Goal: Task Accomplishment & Management: Complete application form

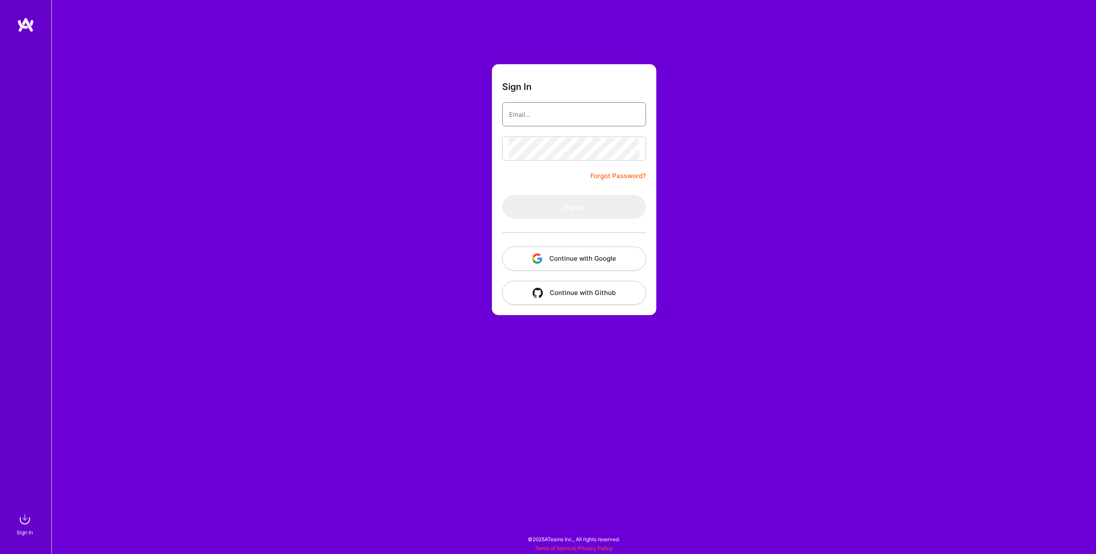
click at [541, 112] on input "email" at bounding box center [574, 115] width 130 height 22
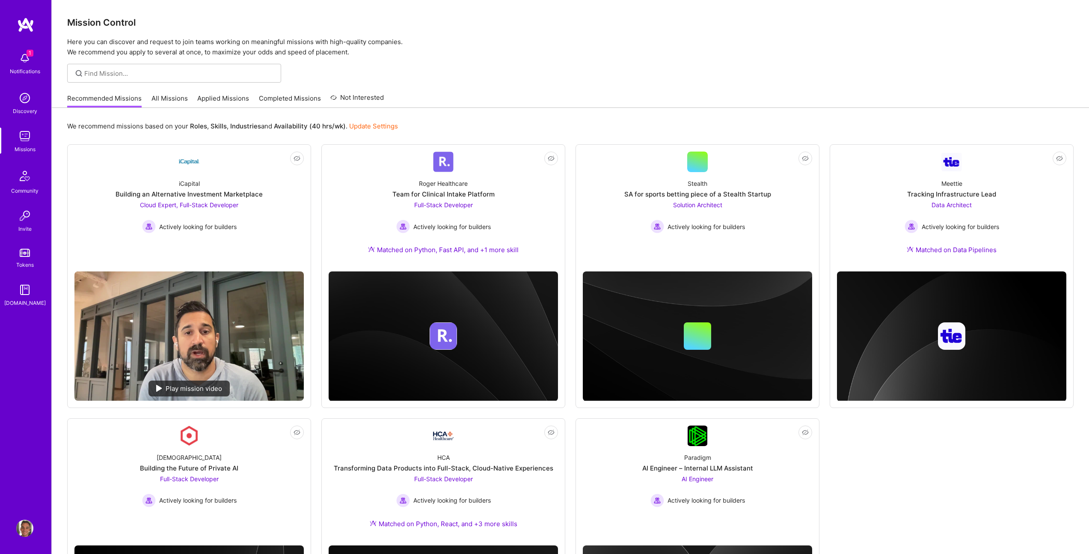
scroll to position [2, 0]
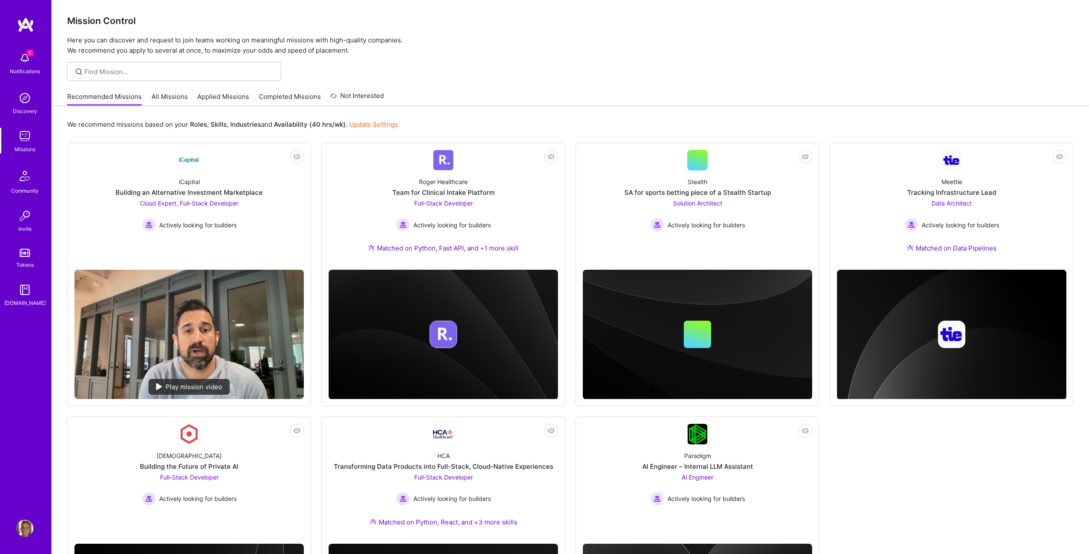
click at [25, 58] on img at bounding box center [24, 58] width 17 height 17
click at [31, 58] on div "1 Notifications Discovery Missions Community Invite Tokens [DOMAIN_NAME]" at bounding box center [25, 177] width 51 height 259
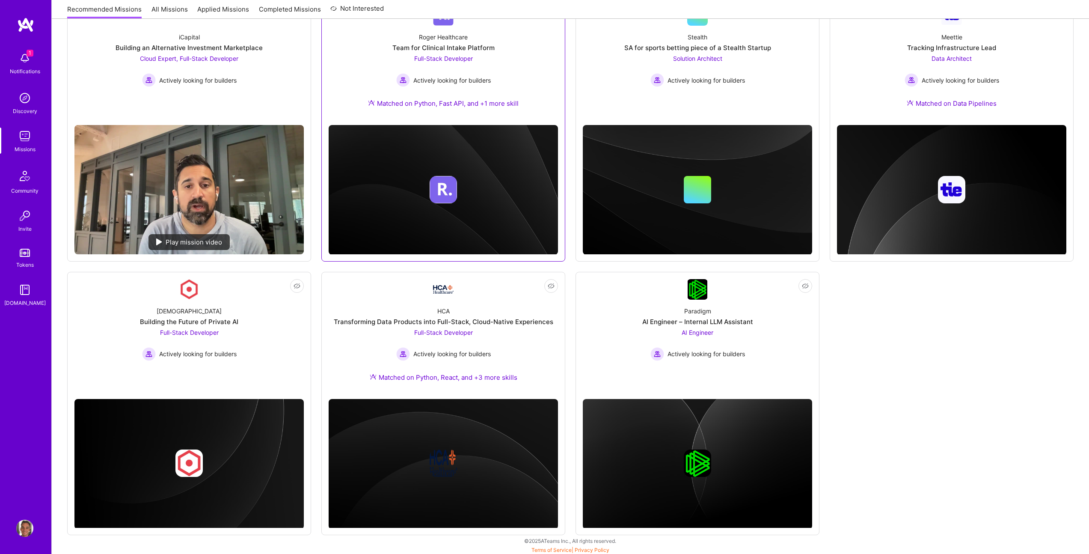
scroll to position [148, 0]
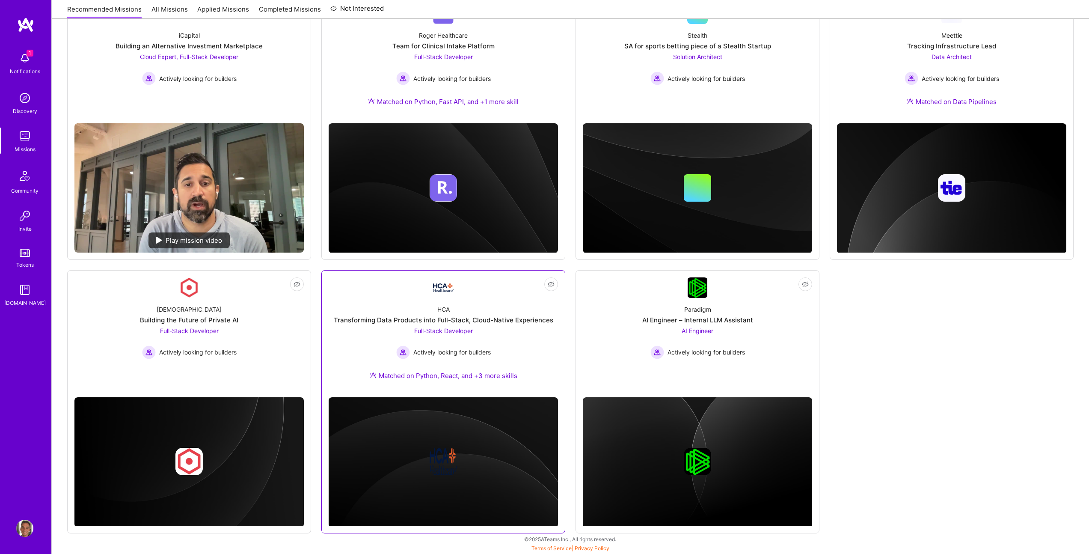
click at [497, 322] on div "Transforming Data Products into Full-Stack, Cloud-Native Experiences" at bounding box center [444, 319] width 220 height 9
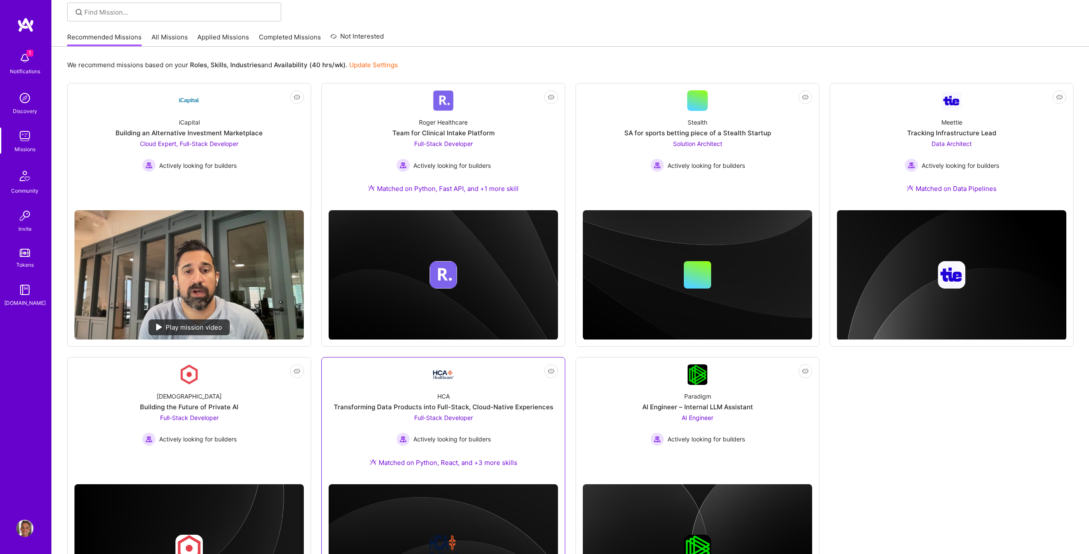
scroll to position [0, 0]
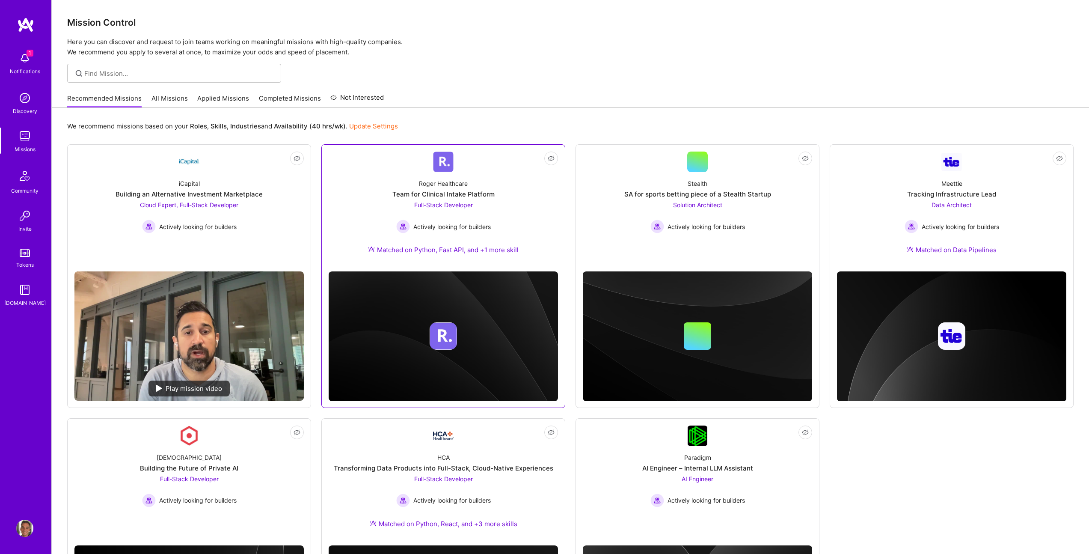
click at [493, 228] on div "Roger Healthcare Team for Clinical Intake Platform Full-Stack Developer Activel…" at bounding box center [443, 218] width 229 height 92
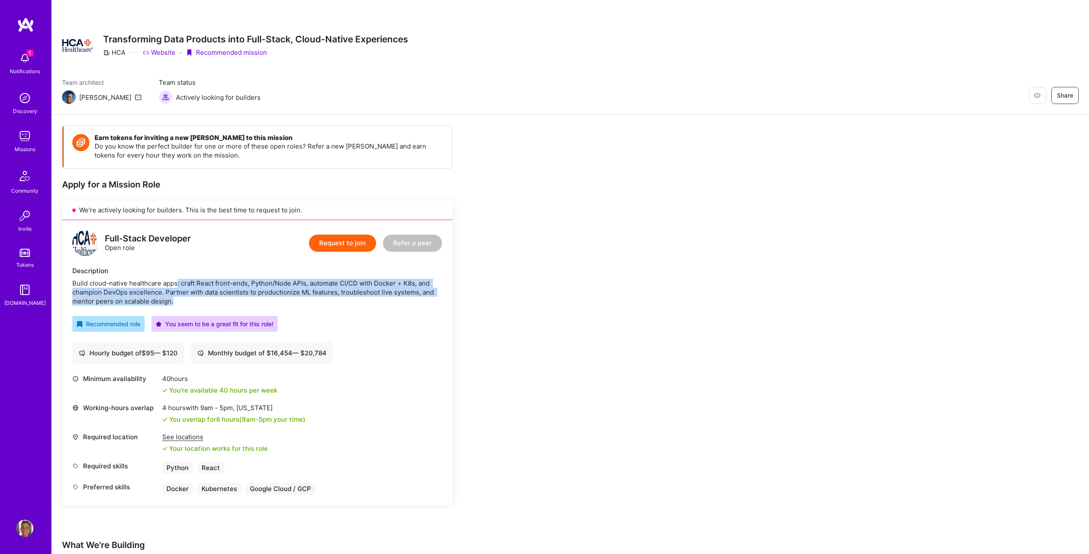
drag, startPoint x: 178, startPoint y: 282, endPoint x: 195, endPoint y: 301, distance: 25.8
click at [195, 301] on div "Build cloud-native healthcare apps: craft React front-ends, Python/Node APIs, a…" at bounding box center [257, 292] width 370 height 27
drag, startPoint x: 215, startPoint y: 303, endPoint x: 127, endPoint y: 291, distance: 89.1
click at [127, 291] on div "Build cloud-native healthcare apps: craft React front-ends, Python/Node APIs, a…" at bounding box center [257, 292] width 370 height 27
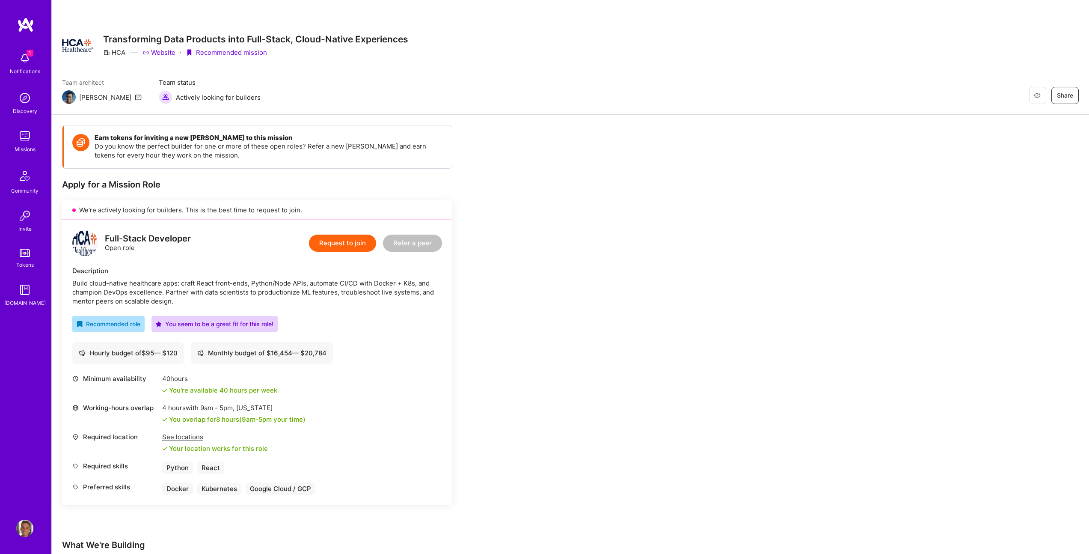
click at [127, 291] on div "Build cloud-native healthcare apps: craft React front-ends, Python/Node APIs, a…" at bounding box center [257, 292] width 370 height 27
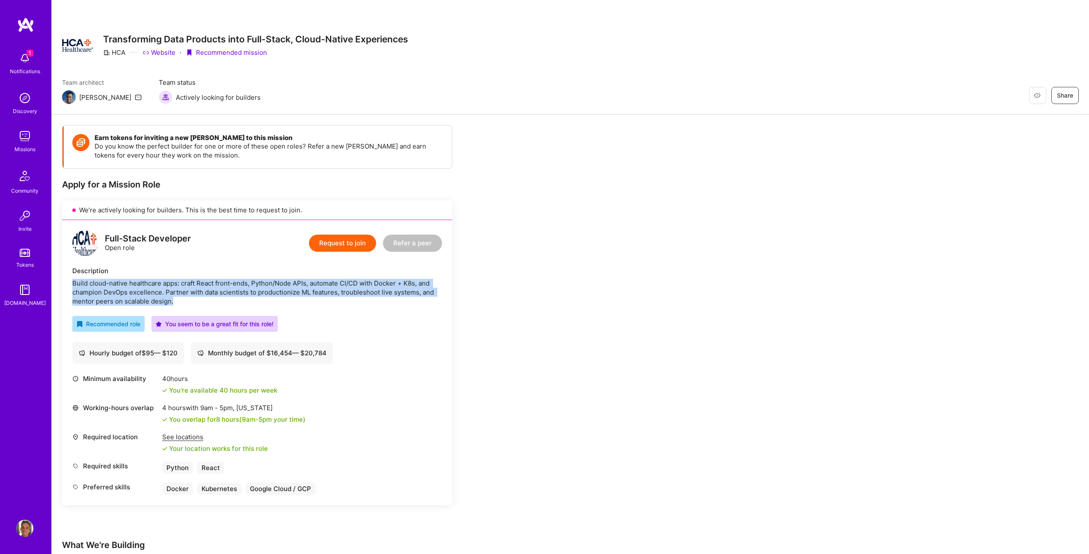
click at [127, 291] on div "Build cloud-native healthcare apps: craft React front-ends, Python/Node APIs, a…" at bounding box center [257, 292] width 370 height 27
click at [338, 244] on button "Request to join" at bounding box center [342, 243] width 67 height 17
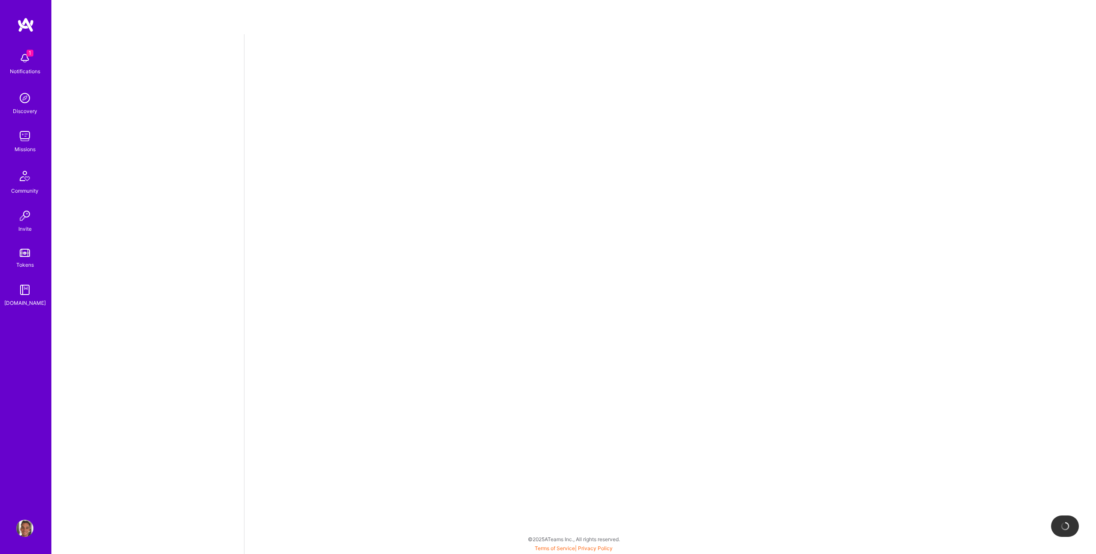
select select "US"
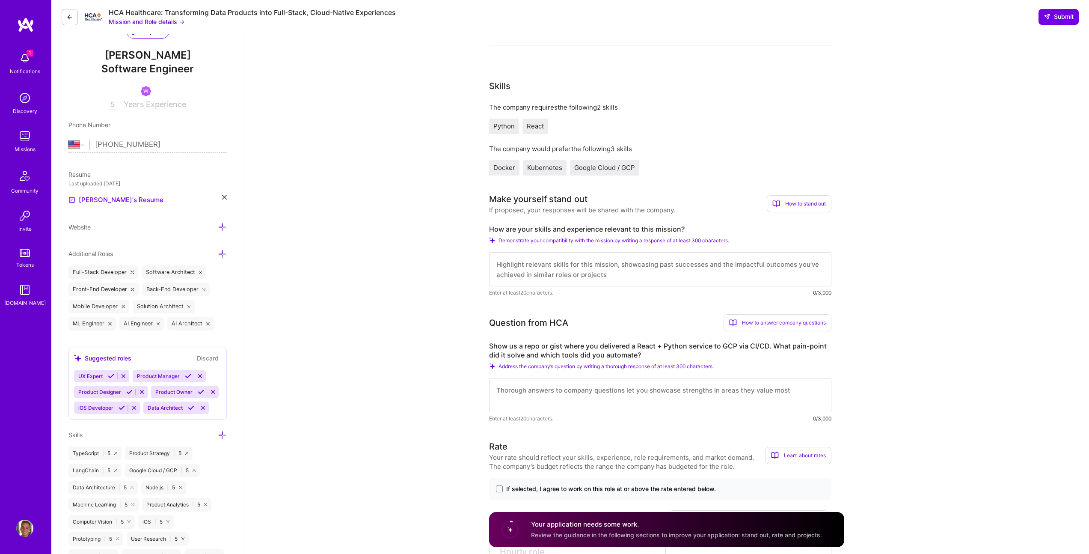
scroll to position [98, 0]
click at [605, 349] on label "Show us a repo or gist where you delivered a React + Python service to GCP via …" at bounding box center [660, 354] width 342 height 18
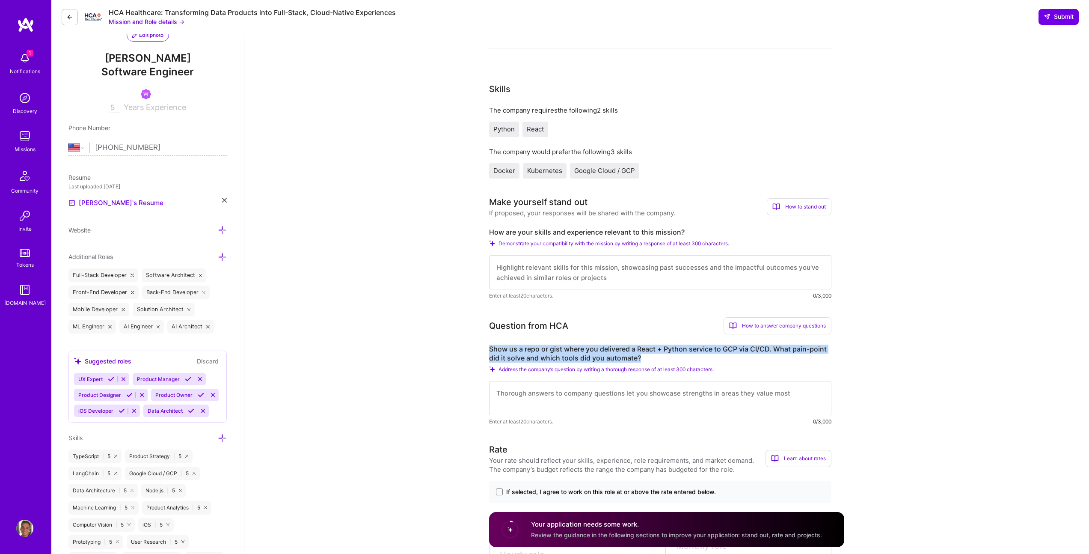
click at [605, 349] on label "Show us a repo or gist where you delivered a React + Python service to GCP via …" at bounding box center [660, 354] width 342 height 18
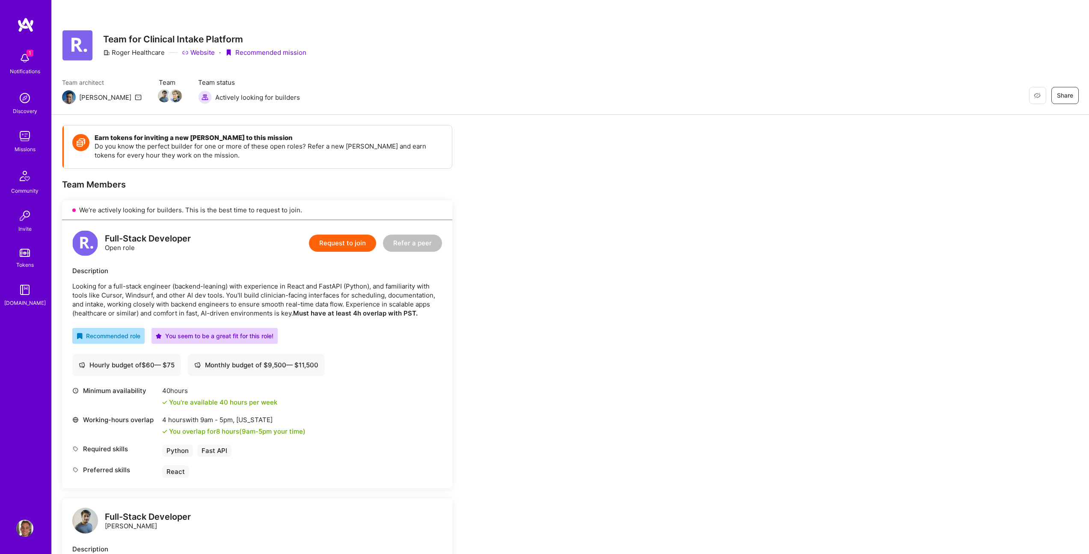
click at [342, 244] on button "Request to join" at bounding box center [342, 243] width 67 height 17
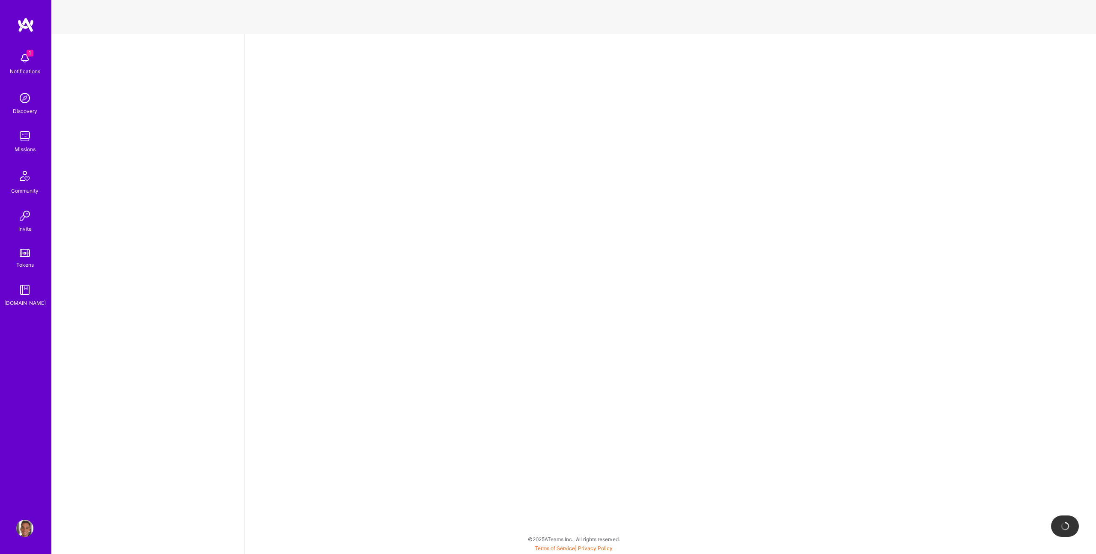
select select "US"
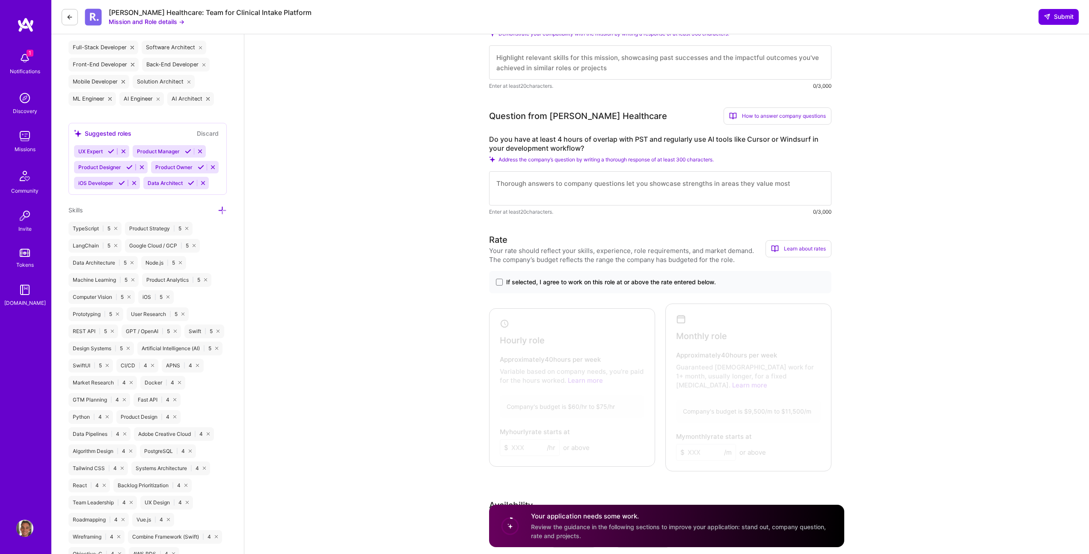
scroll to position [322, 0]
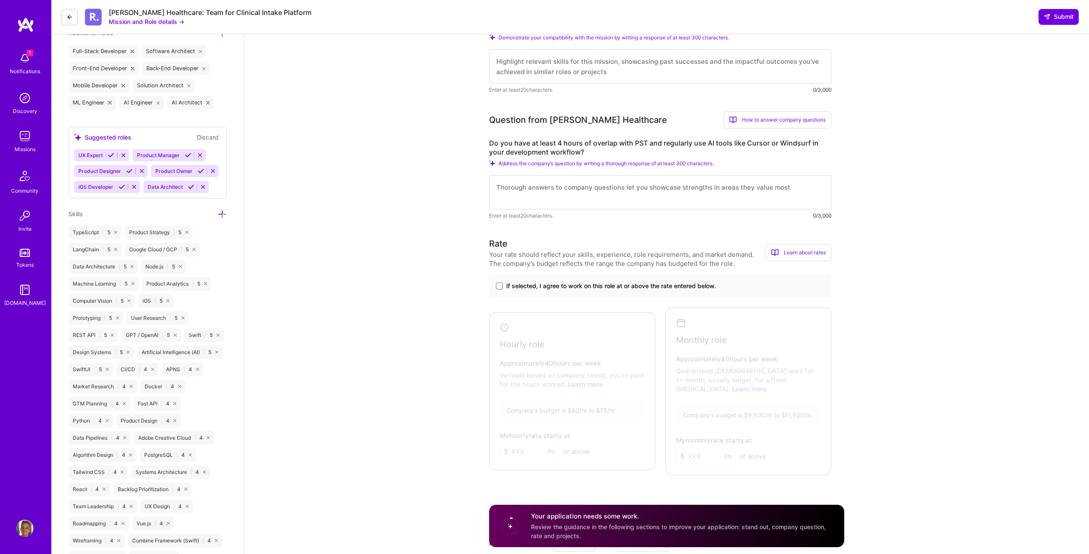
click at [516, 184] on textarea at bounding box center [660, 192] width 342 height 34
click at [555, 189] on textarea at bounding box center [660, 192] width 342 height 34
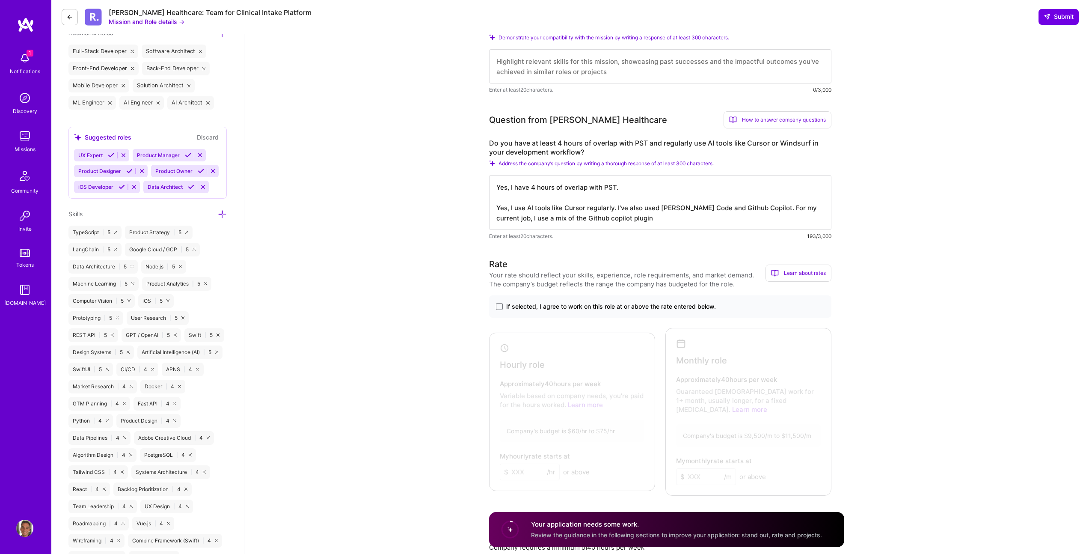
drag, startPoint x: 678, startPoint y: 220, endPoint x: 763, endPoint y: 210, distance: 85.4
click at [763, 210] on textarea "Yes, I have 4 hours of overlap with PST. Yes, I use AI tools like Cursor regula…" at bounding box center [660, 202] width 342 height 55
type textarea "Yes, I have 4 hours of overlap with PST. Yes, I use AI tools like Cursor regula…"
click at [499, 309] on span at bounding box center [499, 306] width 7 height 7
click at [0, 0] on input "If selected, I agree to work on this role at or above the rate entered below." at bounding box center [0, 0] width 0 height 0
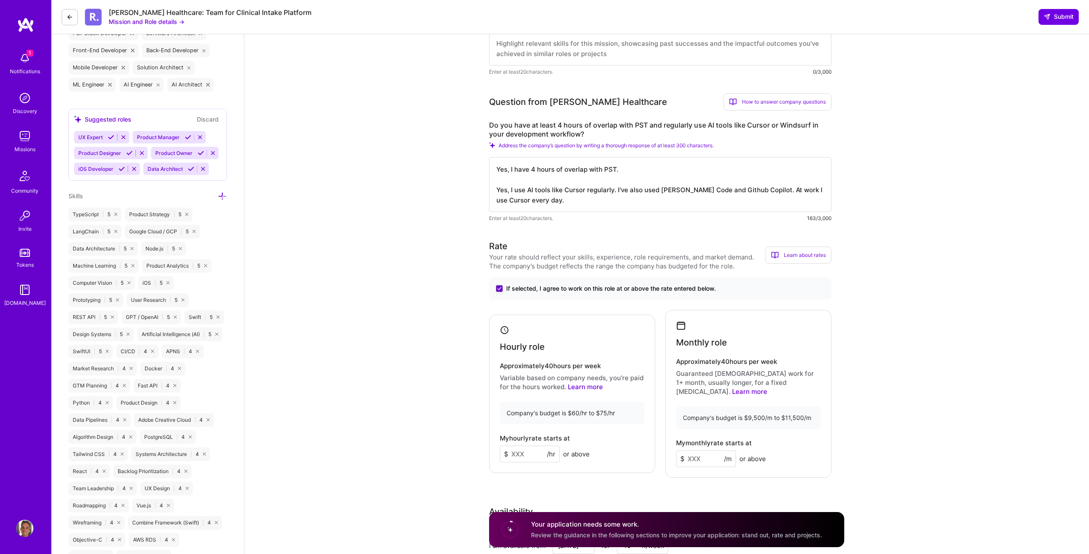
scroll to position [354, 0]
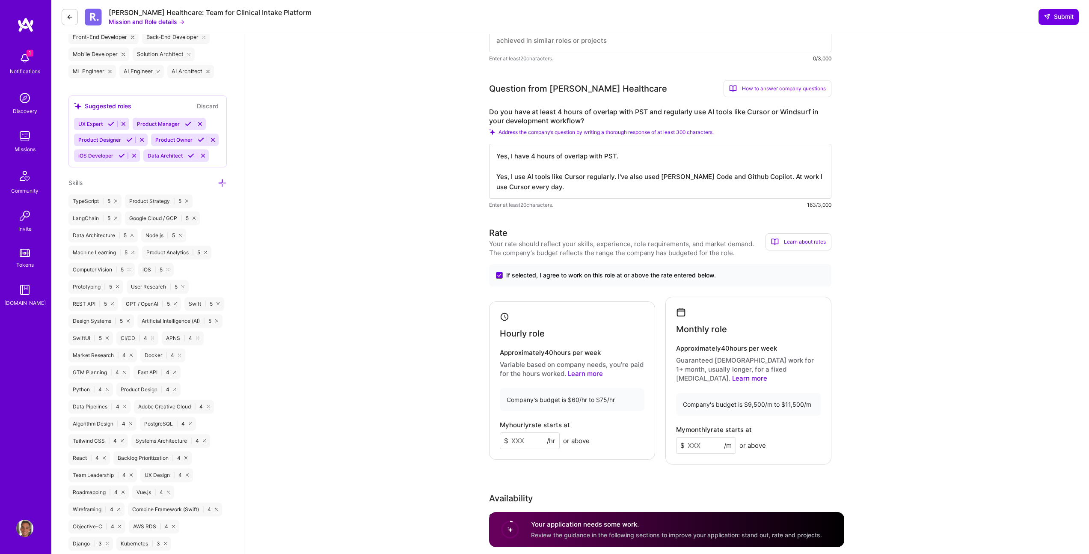
click at [521, 436] on input at bounding box center [530, 440] width 60 height 17
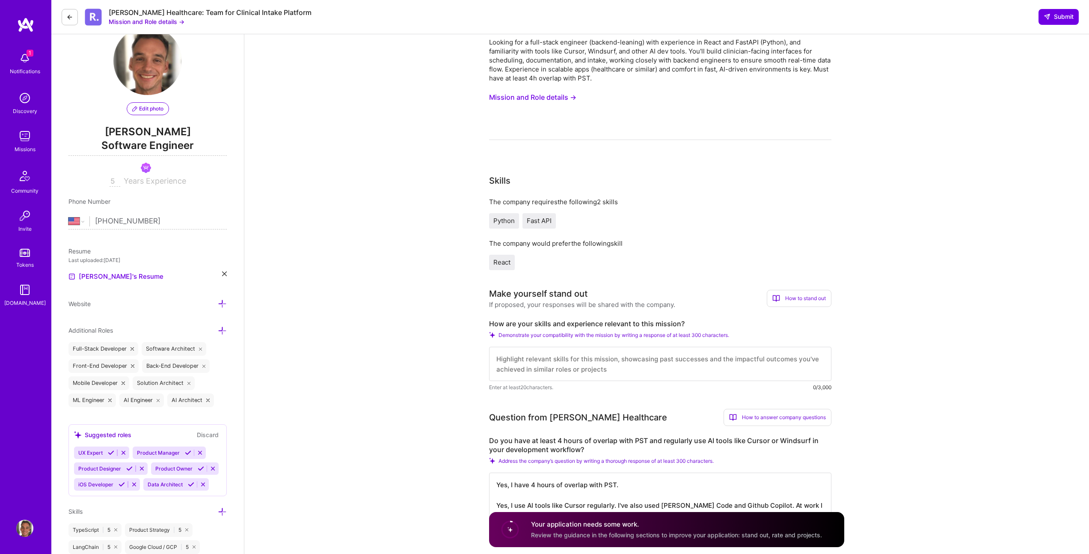
scroll to position [0, 0]
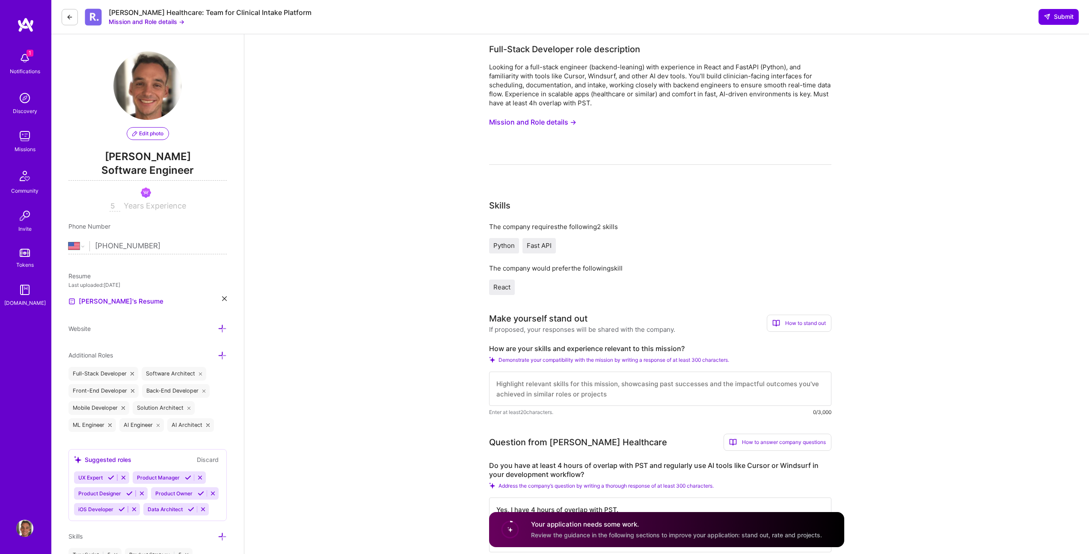
click at [530, 121] on button "Mission and Role details →" at bounding box center [532, 122] width 87 height 16
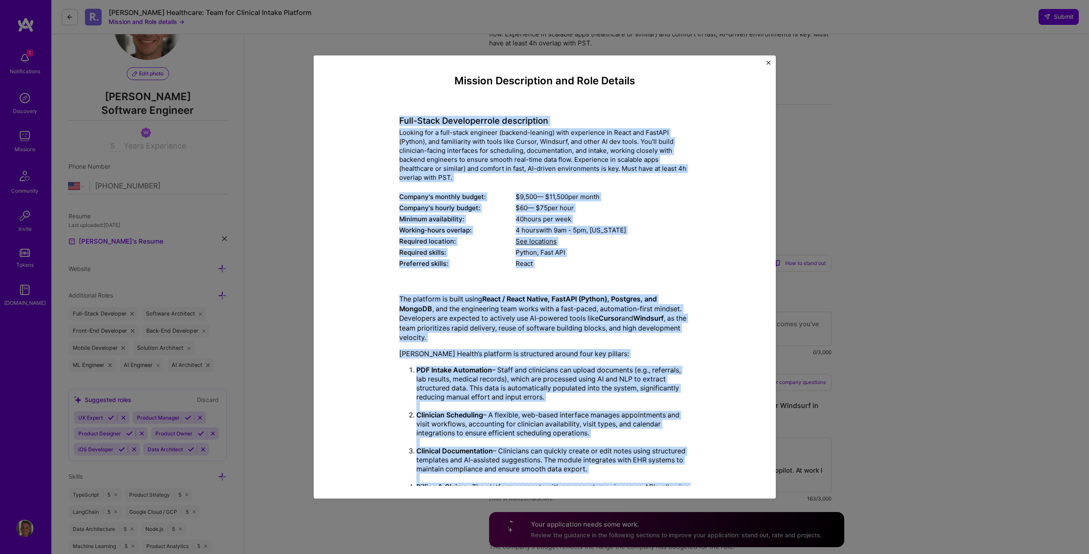
drag, startPoint x: 463, startPoint y: 465, endPoint x: 381, endPoint y: 118, distance: 356.9
click at [381, 118] on div "Mission Description and Role Details Full-Stack Developer role description Look…" at bounding box center [544, 318] width 423 height 486
copy div "Full-Stack Developer role description Looking for a full-stack engineer (backen…"
click at [770, 62] on img "Close" at bounding box center [769, 62] width 4 height 4
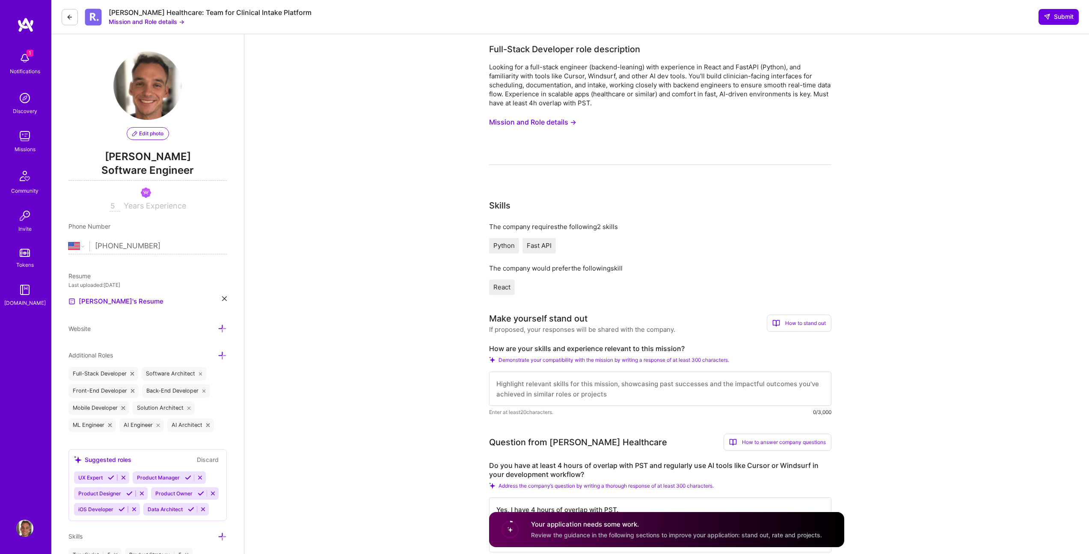
click at [244, 13] on div "[PERSON_NAME] Healthcare: Team for Clinical Intake Platform" at bounding box center [210, 12] width 203 height 9
copy div "[PERSON_NAME] Healthcare: Team for Clinical Intake Platform"
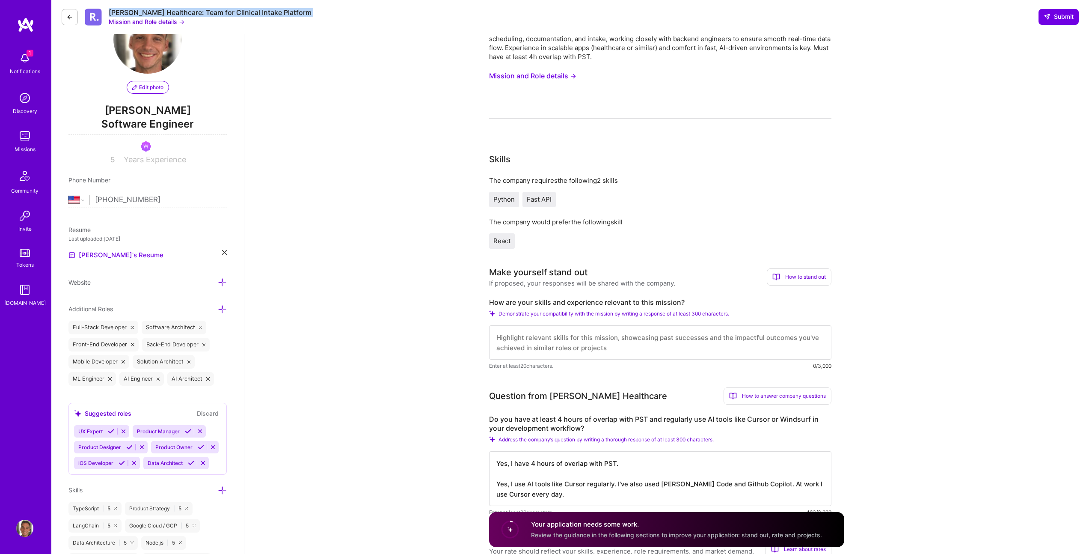
scroll to position [85, 0]
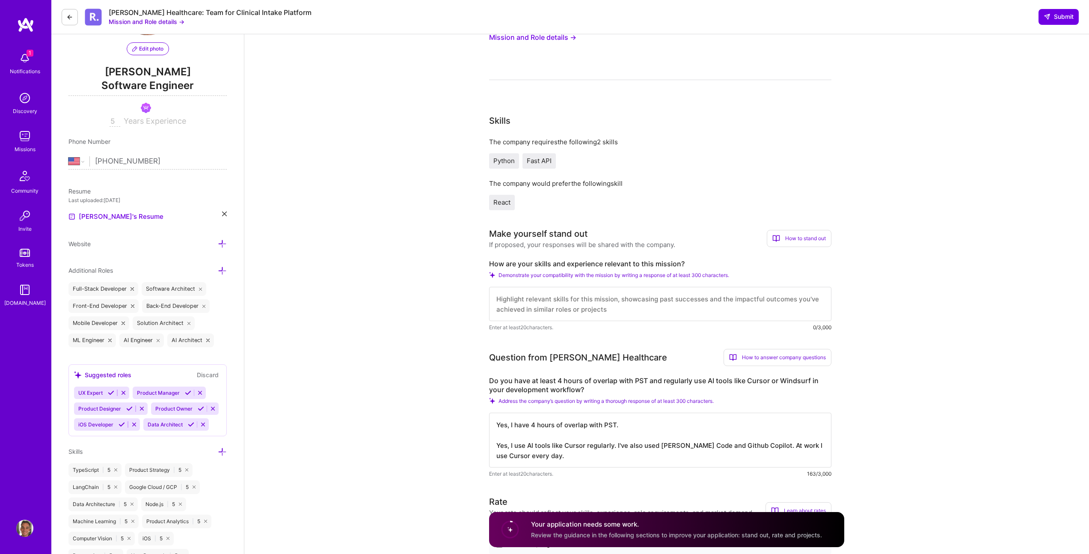
click at [561, 265] on label "How are your skills and experience relevant to this mission?" at bounding box center [660, 263] width 342 height 9
copy label "How are your skills and experience relevant to this mission?"
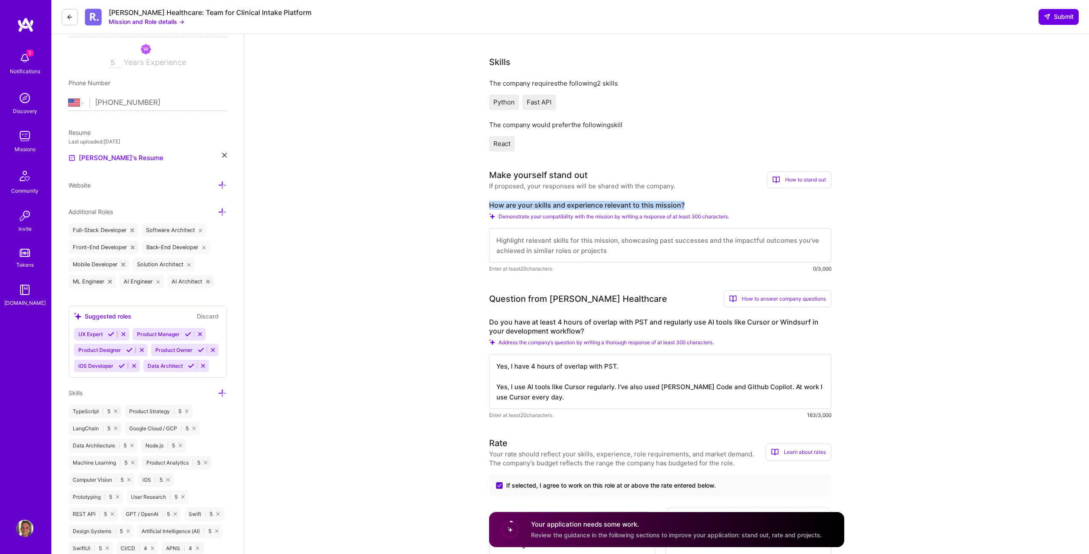
scroll to position [140, 0]
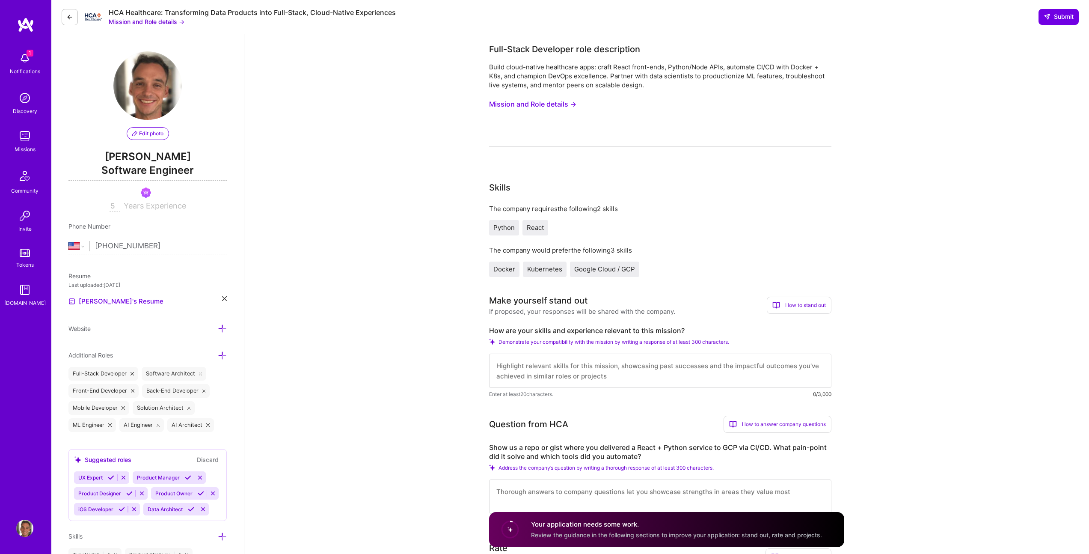
select select "US"
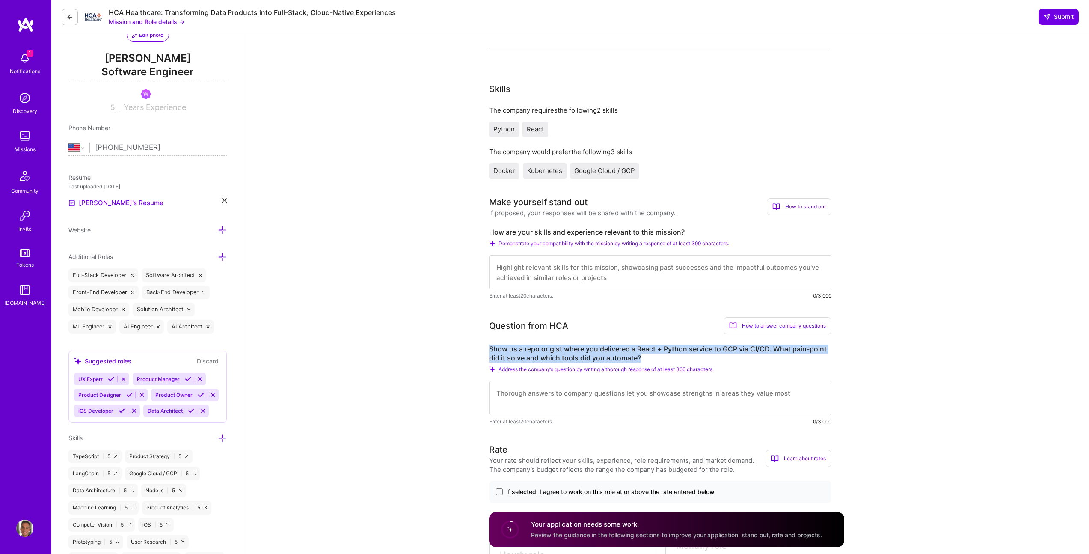
click at [628, 353] on label "Show us a repo or gist where you delivered a React + Python service to GCP via …" at bounding box center [660, 354] width 342 height 18
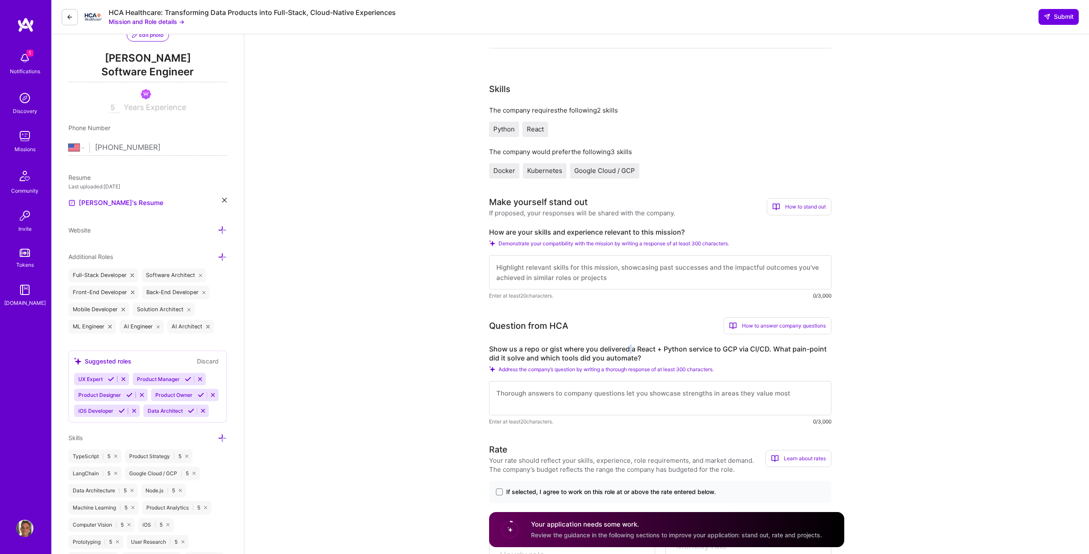
click at [628, 353] on label "Show us a repo or gist where you delivered a React + Python service to GCP via …" at bounding box center [660, 354] width 342 height 18
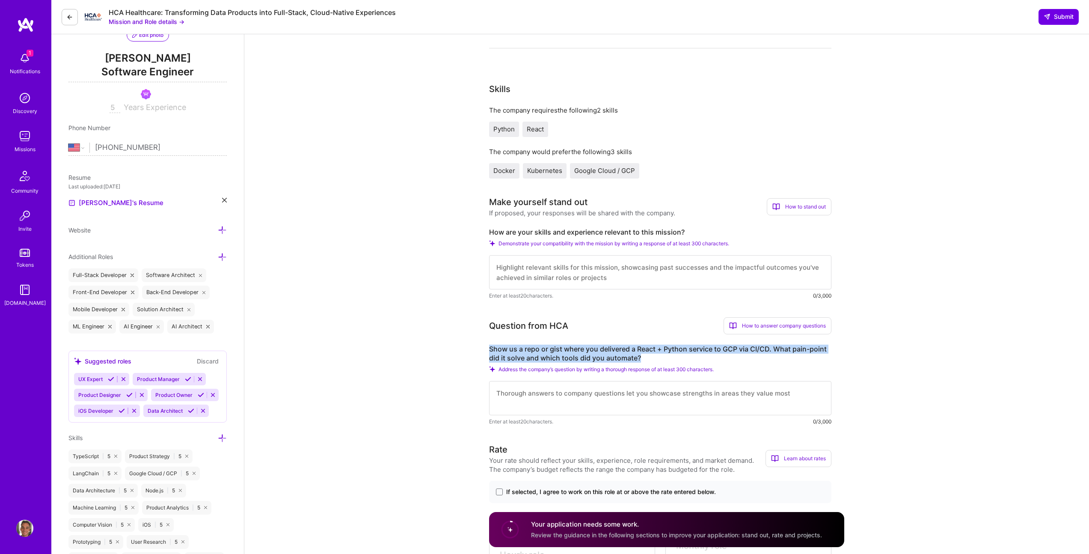
click at [628, 353] on label "Show us a repo or gist where you delivered a React + Python service to GCP via …" at bounding box center [660, 354] width 342 height 18
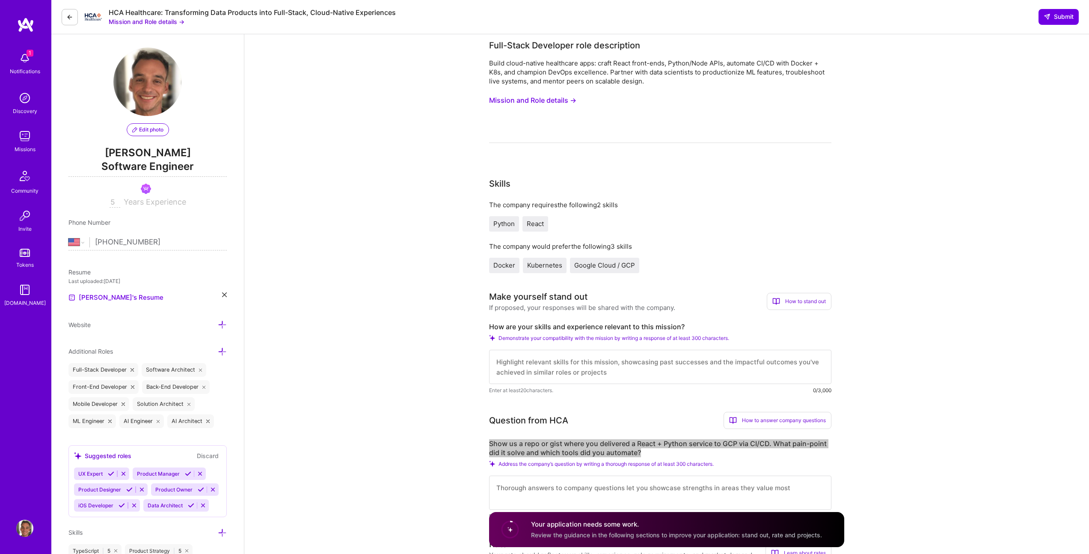
scroll to position [0, 0]
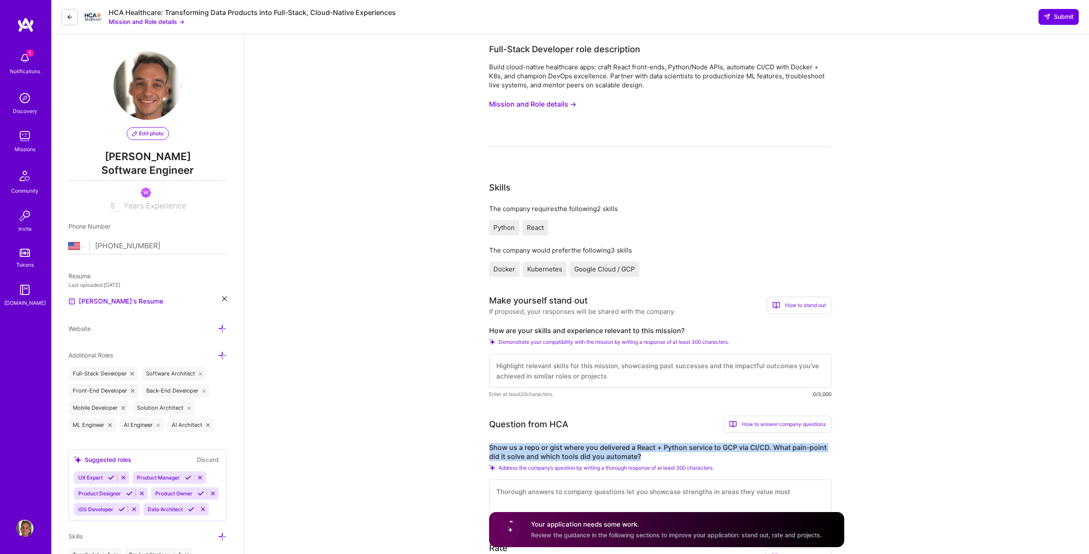
click at [536, 105] on button "Mission and Role details →" at bounding box center [532, 104] width 87 height 16
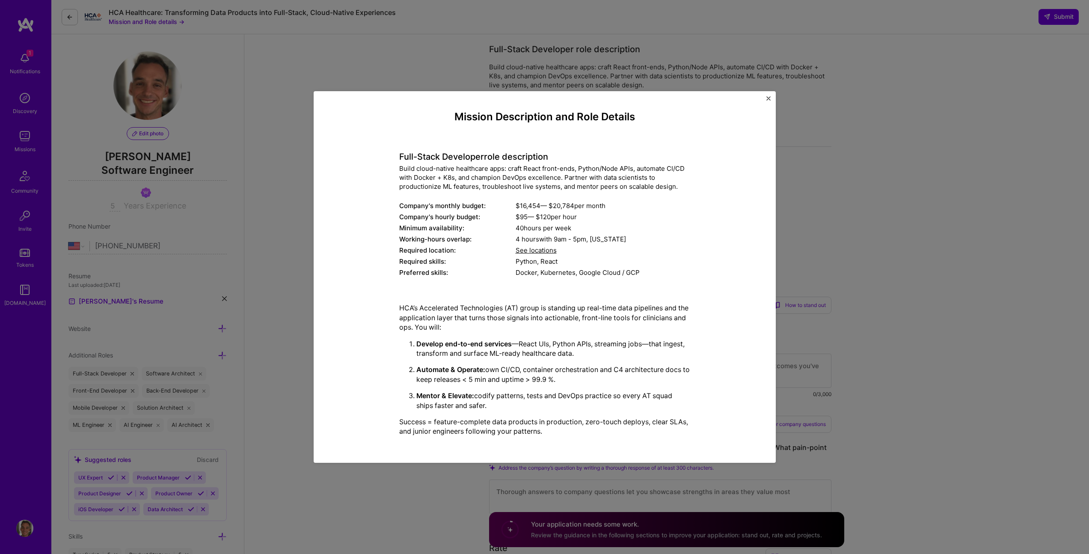
click at [526, 280] on div "Mission Description and Role Details Full-Stack Developer role description Buil…" at bounding box center [544, 277] width 291 height 332
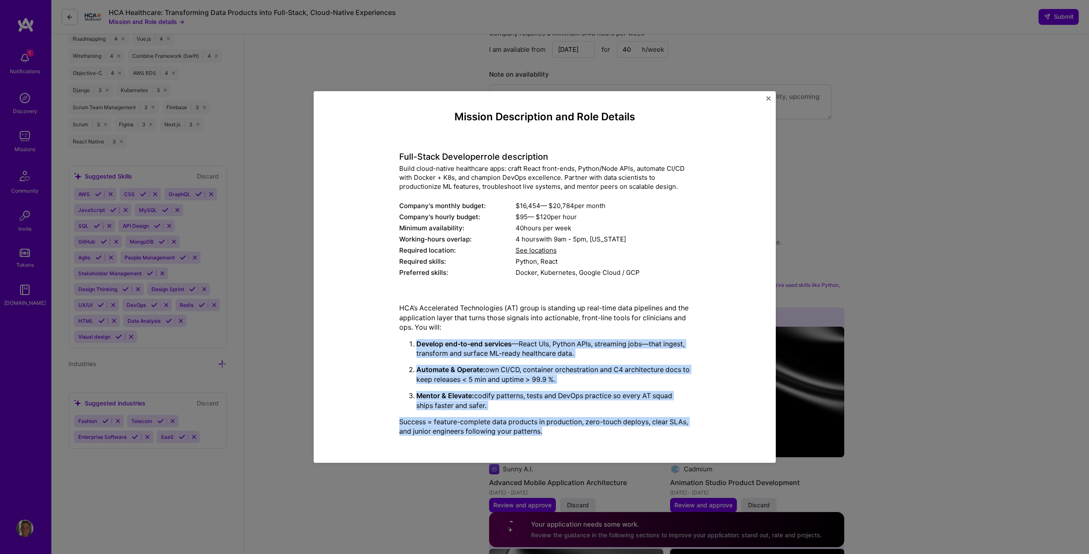
scroll to position [795, 0]
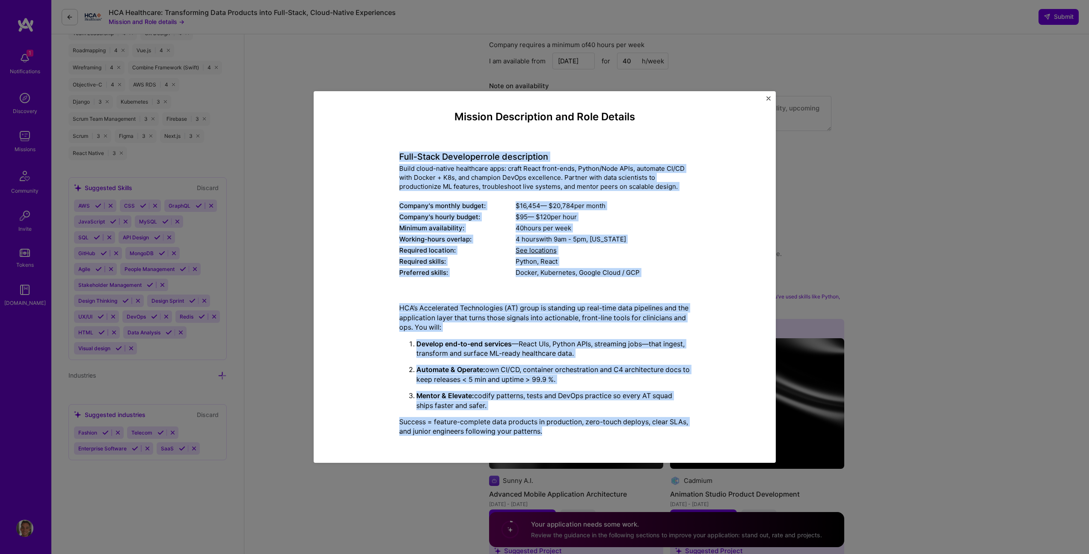
drag, startPoint x: 558, startPoint y: 440, endPoint x: 396, endPoint y: 154, distance: 328.5
click at [396, 154] on div "Mission Description and Role Details Full-Stack Developer role description Buil…" at bounding box center [544, 277] width 423 height 332
copy div "Full-Stack Developer role description Build cloud-native healthcare apps: craft…"
click at [767, 98] on img "Close" at bounding box center [769, 98] width 4 height 4
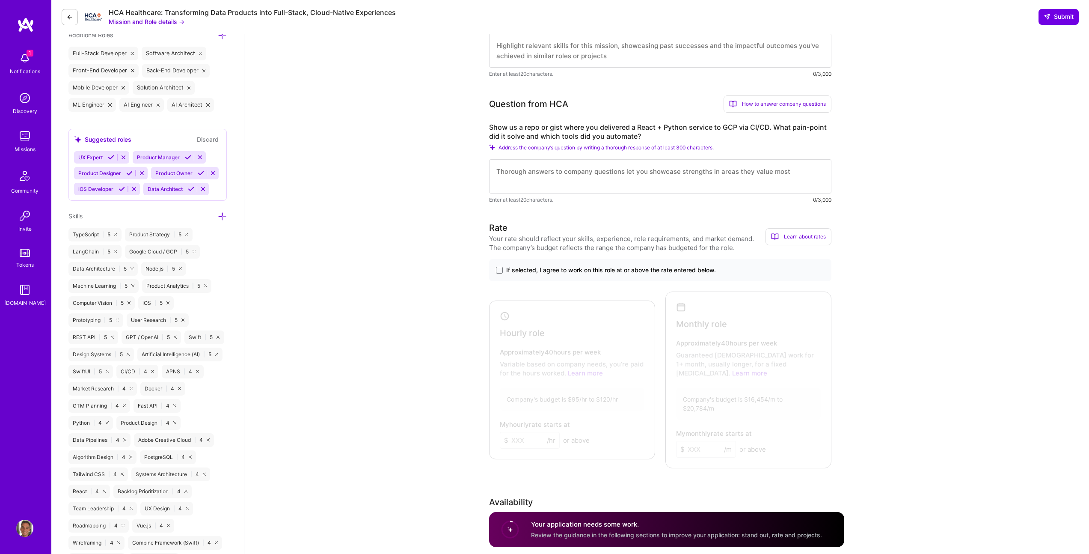
scroll to position [0, 0]
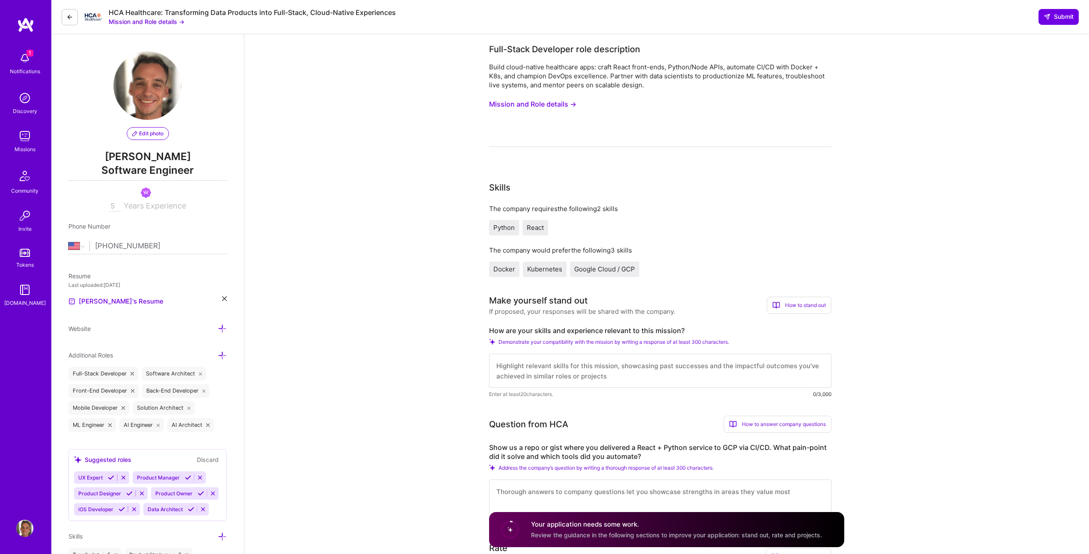
click at [598, 78] on div "Build cloud-native healthcare apps: craft React front-ends, Python/Node APIs, a…" at bounding box center [660, 75] width 342 height 27
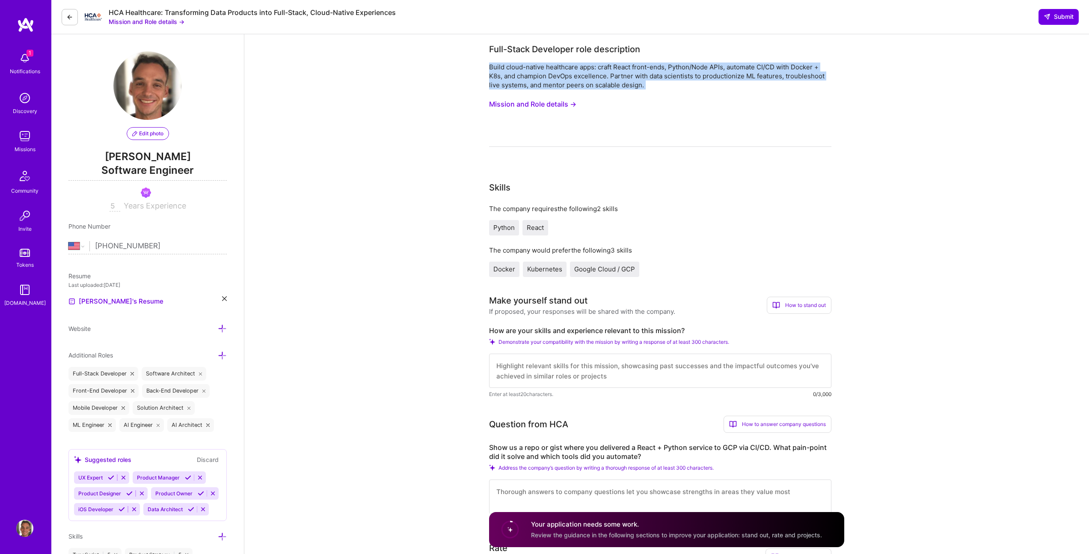
click at [598, 78] on div "Build cloud-native healthcare apps: craft React front-ends, Python/Node APIs, a…" at bounding box center [660, 75] width 342 height 27
copy div "Build cloud-native healthcare apps: craft React front-ends, Python/Node APIs, a…"
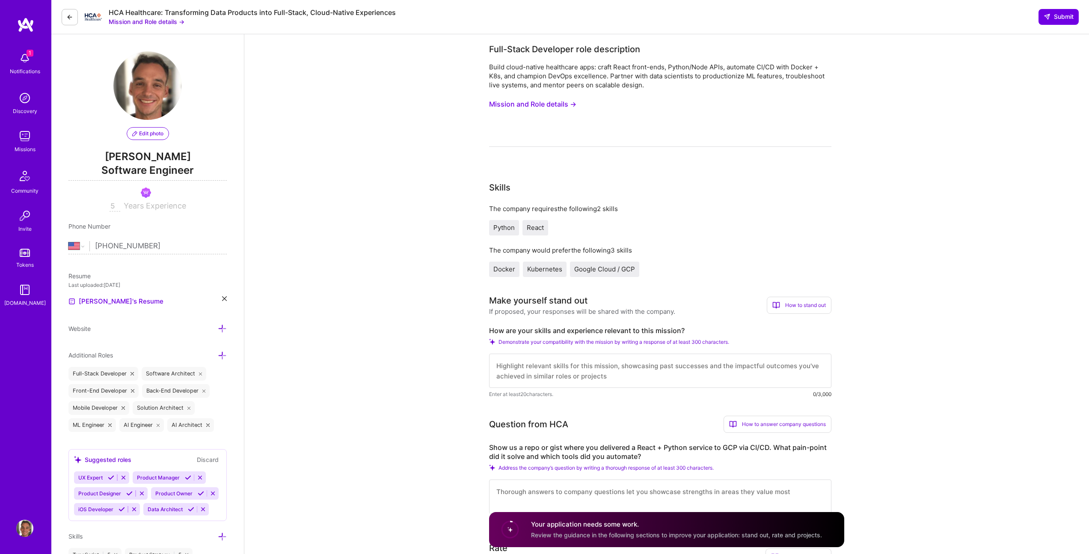
click at [556, 101] on button "Mission and Role details →" at bounding box center [532, 104] width 87 height 16
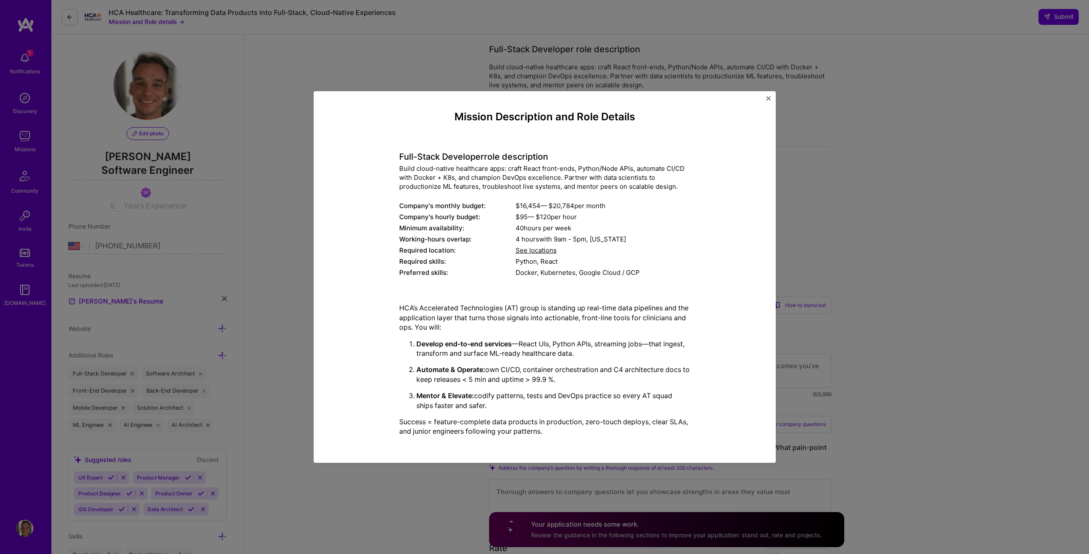
scroll to position [620, 0]
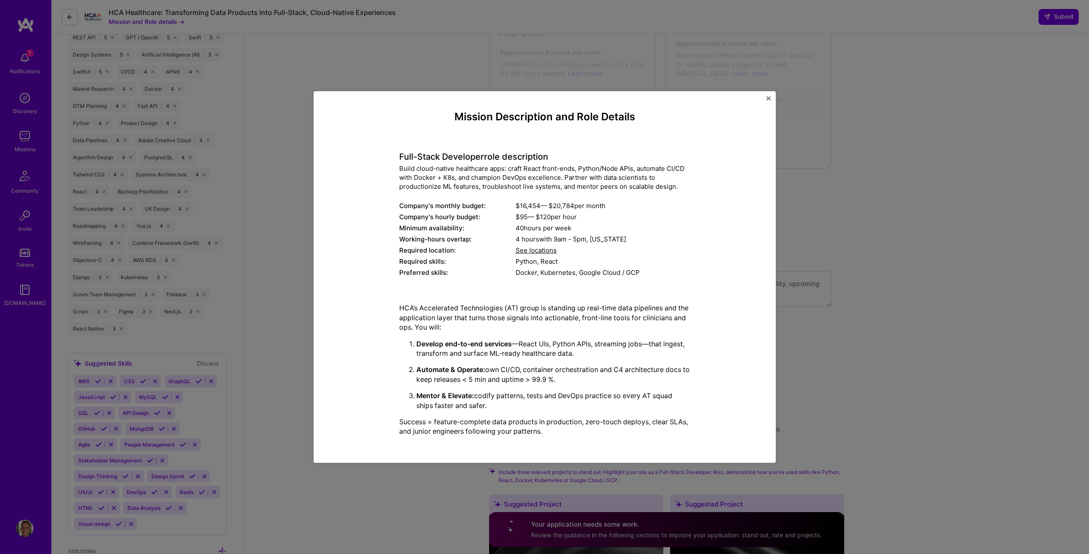
click at [768, 96] on img "Close" at bounding box center [769, 98] width 4 height 4
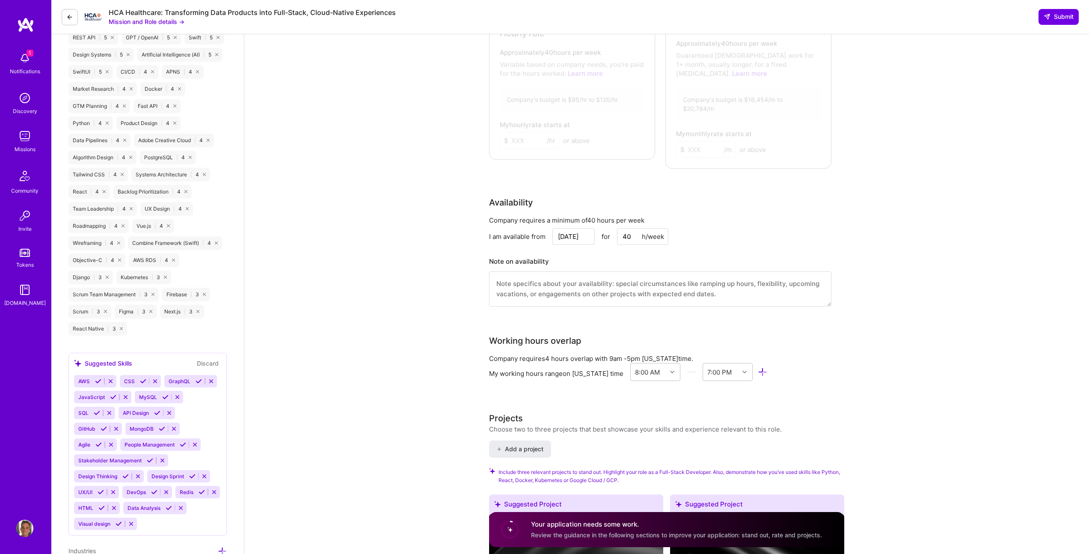
scroll to position [0, 0]
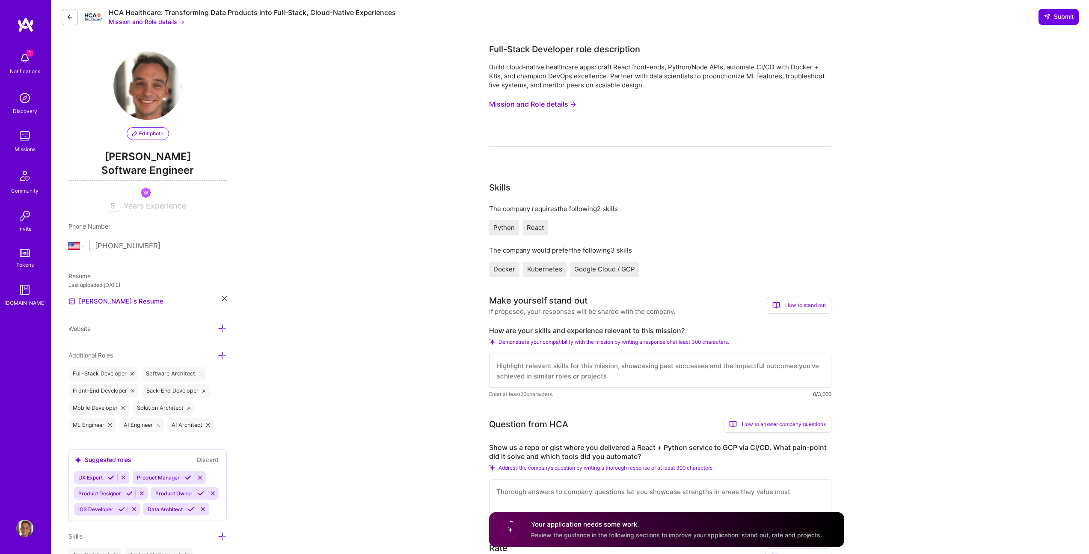
click at [226, 10] on div "HCA Healthcare: Transforming Data Products into Full-Stack, Cloud-Native Experi…" at bounding box center [252, 12] width 287 height 9
copy div "HCA Healthcare: Transforming Data Products into Full-Stack, Cloud-Native Experi…"
click at [577, 453] on label "Show us a repo or gist where you delivered a React + Python service to GCP via …" at bounding box center [660, 452] width 342 height 18
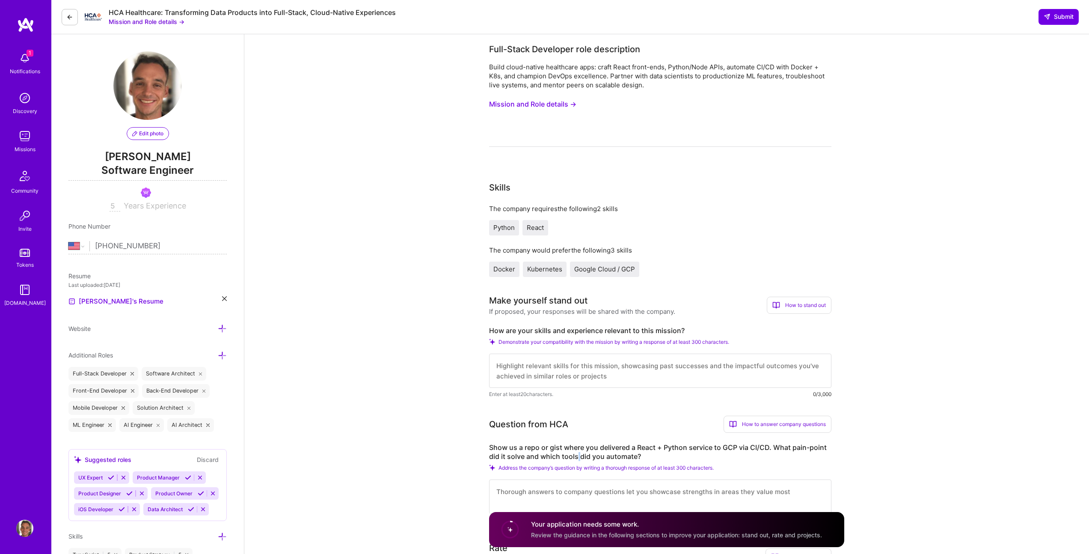
click at [577, 453] on label "Show us a repo or gist where you delivered a React + Python service to GCP via …" at bounding box center [660, 452] width 342 height 18
copy label "Show us a repo or gist where you delivered a React + Python service to GCP via …"
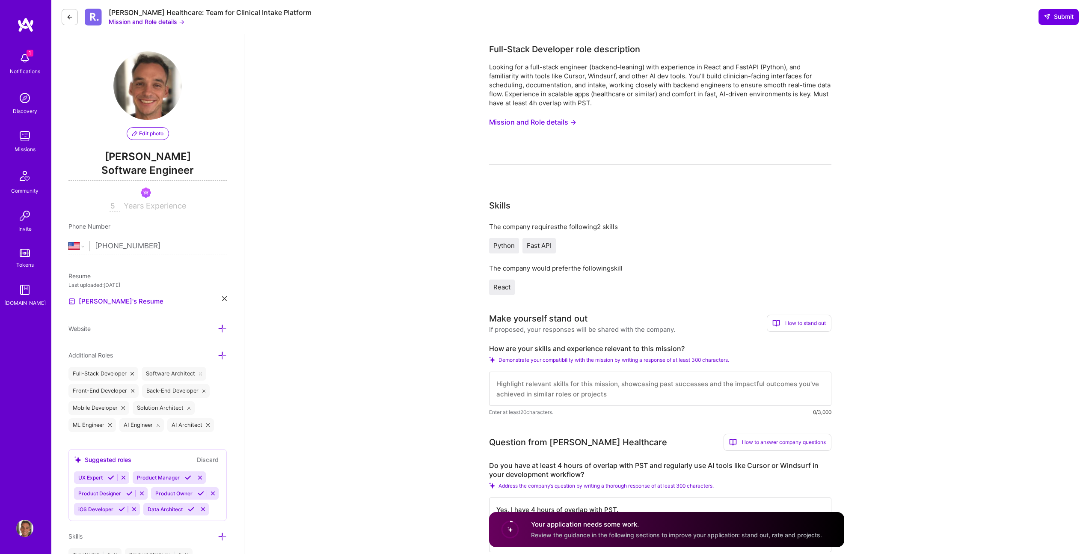
select select "US"
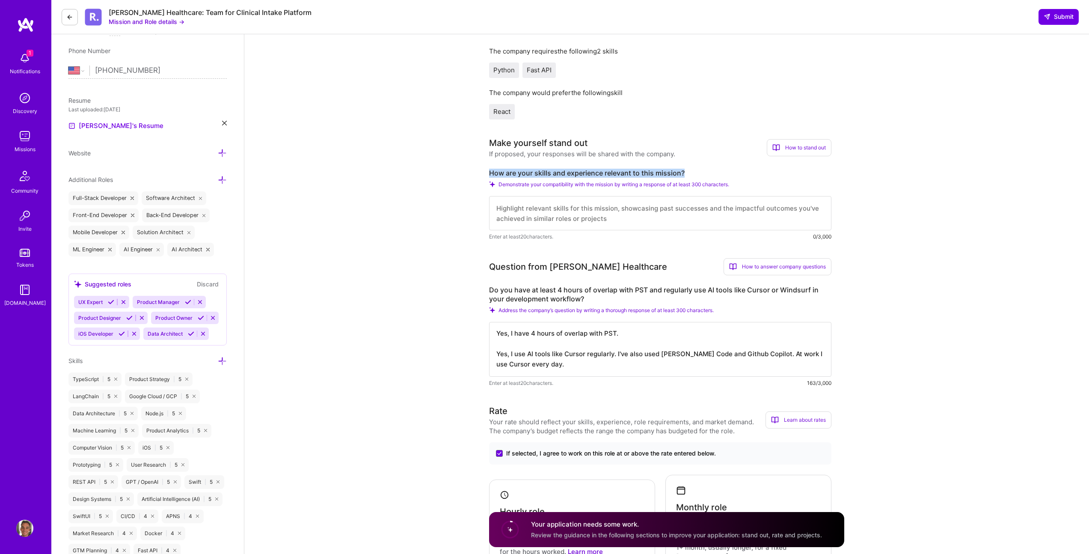
scroll to position [191, 0]
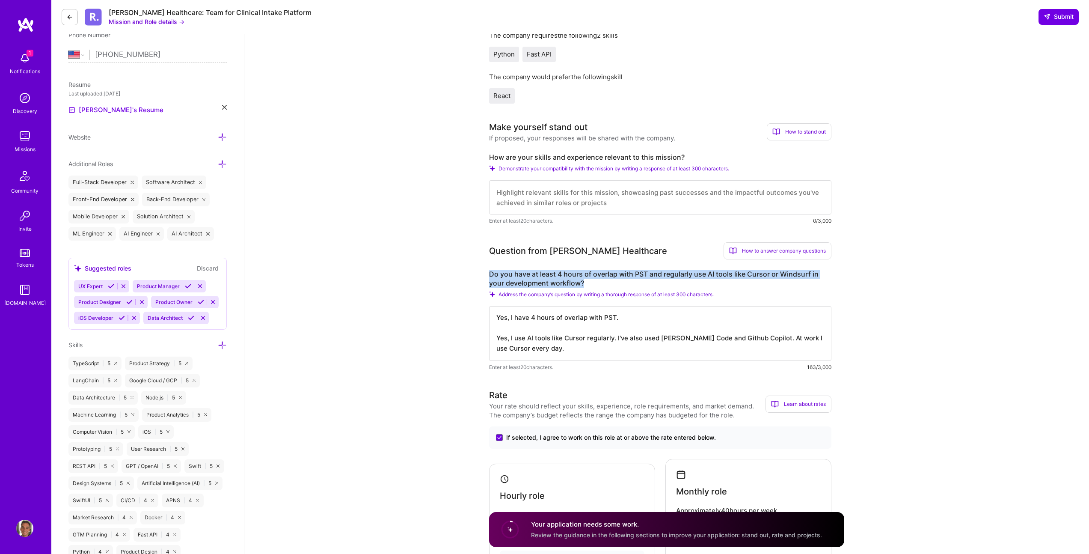
drag, startPoint x: 593, startPoint y: 284, endPoint x: 480, endPoint y: 273, distance: 113.5
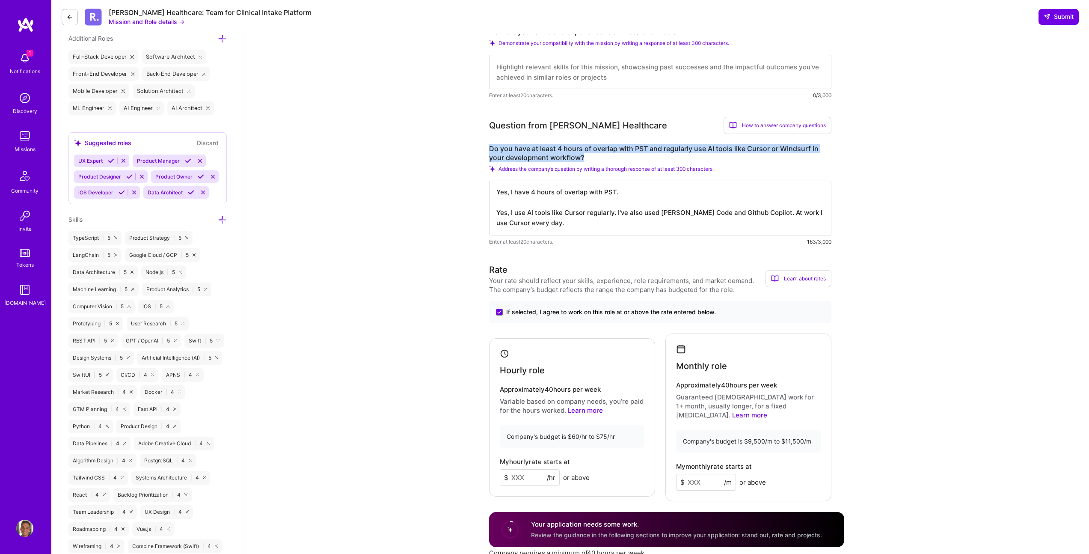
scroll to position [446, 0]
